Goal: Find specific page/section: Find specific page/section

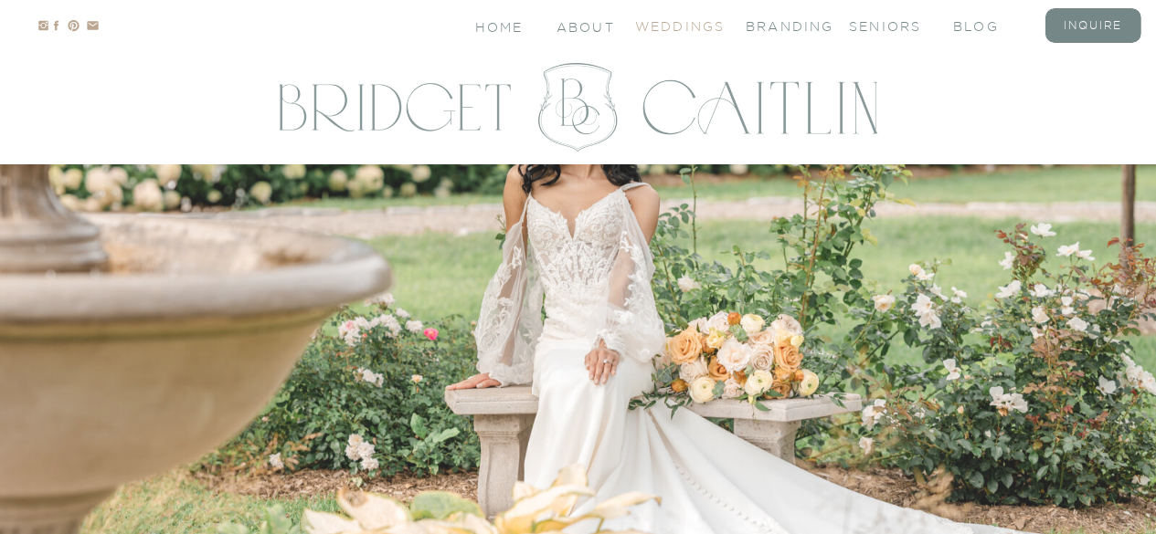
click at [678, 32] on nav "Weddings" at bounding box center [671, 25] width 73 height 16
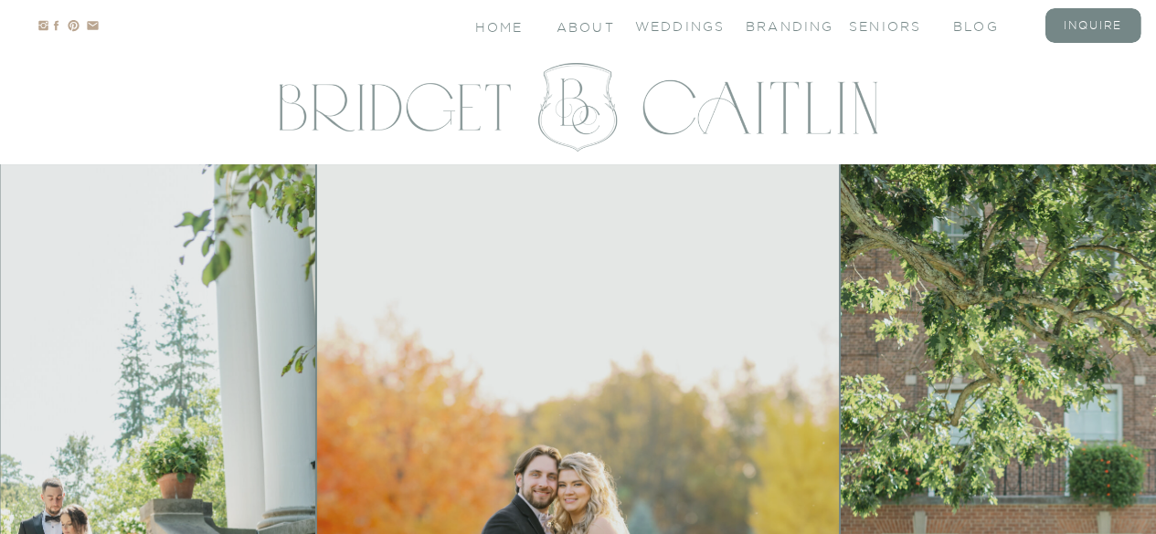
scroll to position [126, 0]
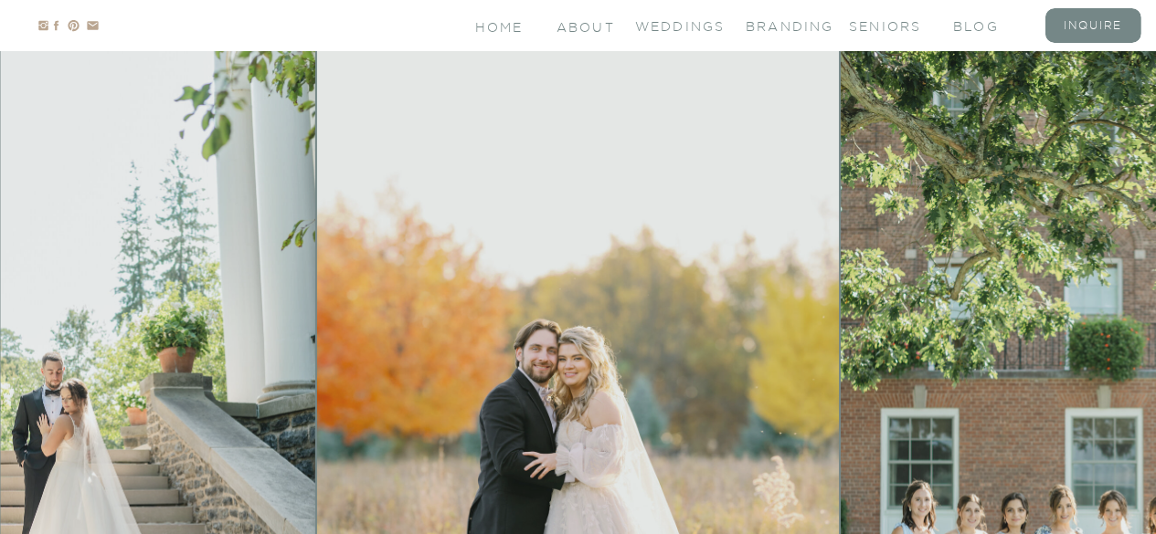
click at [656, 217] on img at bounding box center [578, 403] width 522 height 730
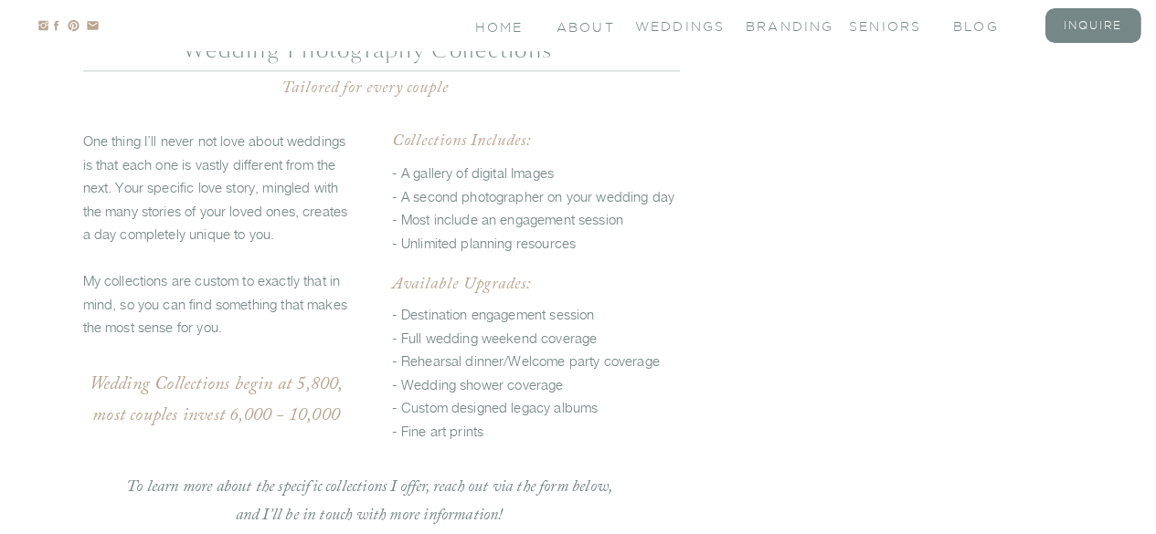
scroll to position [4606, 0]
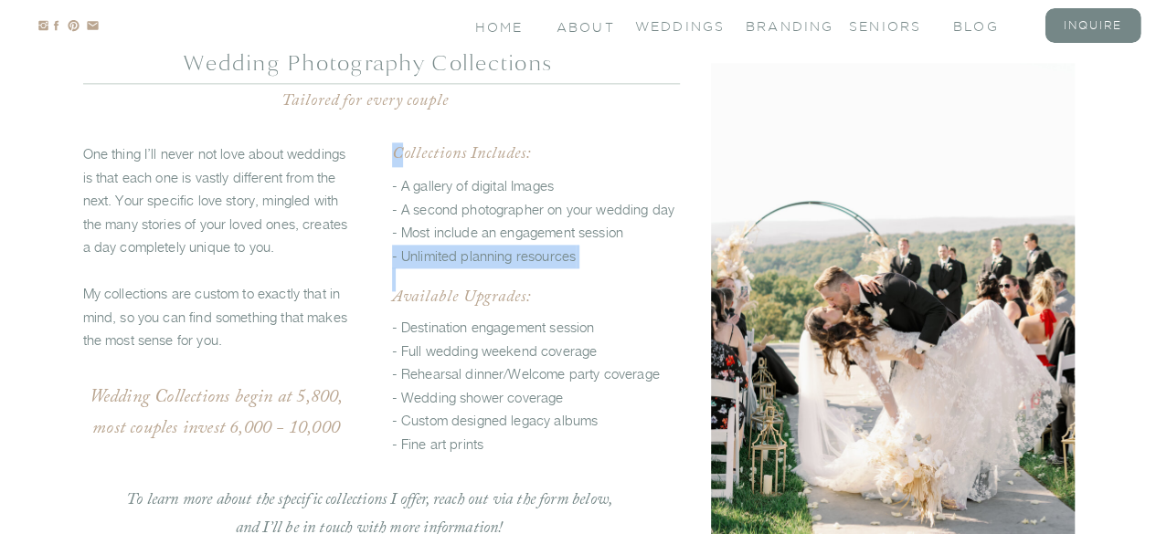
drag, startPoint x: 585, startPoint y: 253, endPoint x: 398, endPoint y: 150, distance: 213.1
click at [398, 150] on div "Wedding Inquiry form - Destination engagement session - Full wedding weekend co…" at bounding box center [578, 293] width 1096 height 639
click at [628, 323] on p "- Destination engagement session - Full wedding weekend coverage - Rehearsal di…" at bounding box center [536, 392] width 288 height 152
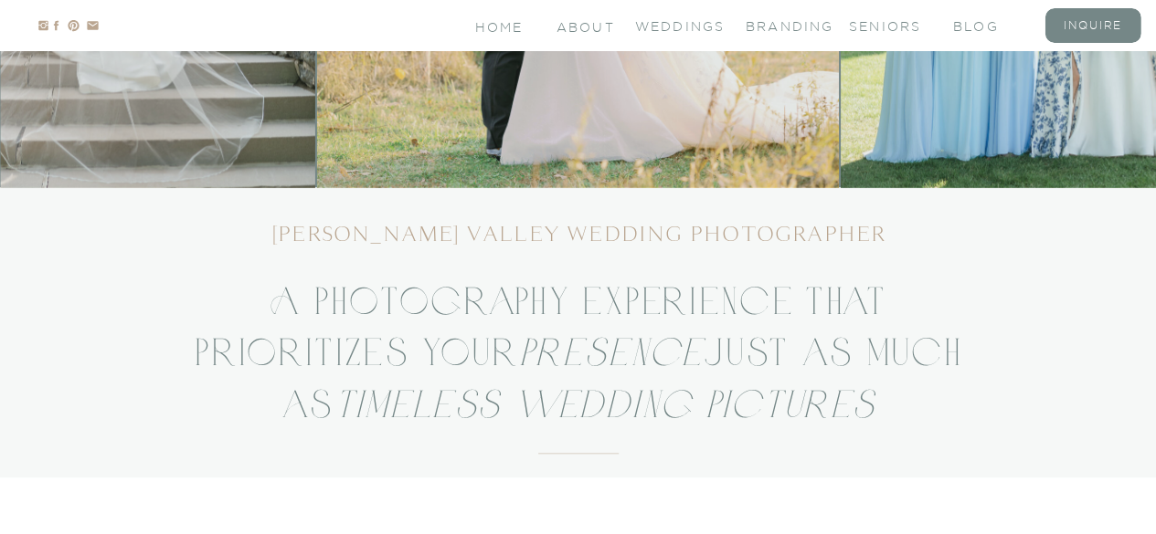
scroll to position [705, 0]
